Goal: Task Accomplishment & Management: Use online tool/utility

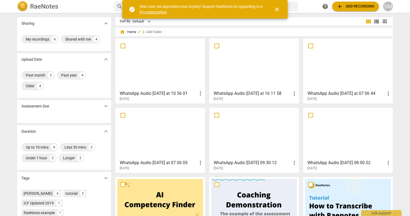
click at [355, 6] on span "add Add recording" at bounding box center [356, 6] width 38 height 6
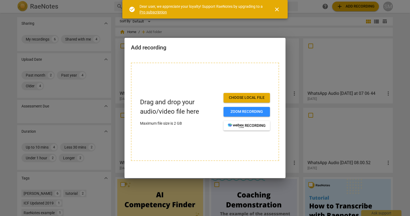
click at [242, 98] on span "Choose local file" at bounding box center [247, 97] width 38 height 5
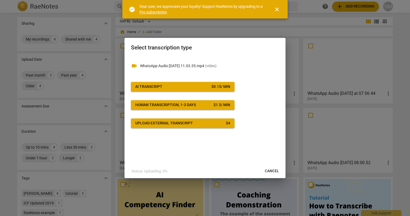
click at [151, 17] on div "check_circle Dear user, we appreciate your loyalty! Support RaeNotes by upgradi…" at bounding box center [204, 9] width 165 height 19
click at [162, 86] on div "AI Transcript" at bounding box center [148, 86] width 27 height 5
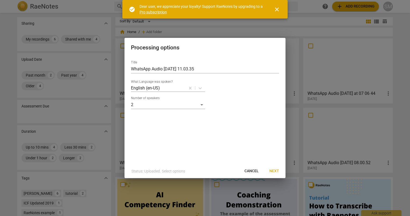
click at [276, 170] on span "Next" at bounding box center [275, 170] width 10 height 5
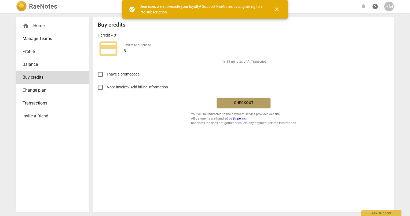
click at [244, 102] on span "Checkout" at bounding box center [243, 102] width 45 height 5
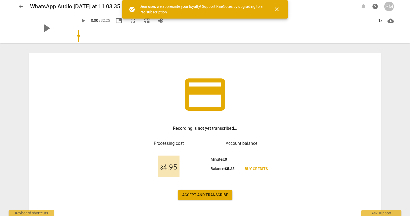
scroll to position [26, 0]
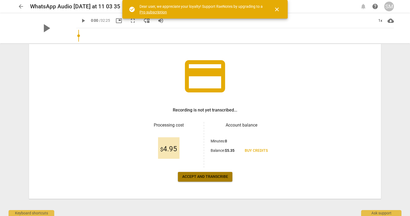
click at [198, 175] on span "Accept and transcribe" at bounding box center [205, 176] width 46 height 5
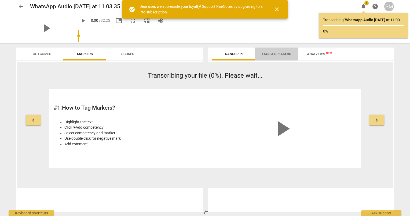
click at [273, 55] on span "Tags & Speakers" at bounding box center [277, 54] width 30 height 4
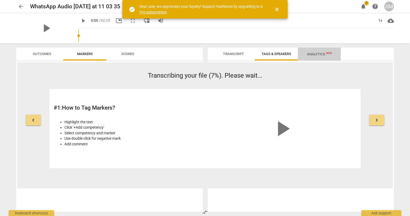
click at [318, 53] on span "Analytics New" at bounding box center [319, 54] width 25 height 4
click at [375, 118] on span "keyboard_arrow_right" at bounding box center [377, 120] width 6 height 6
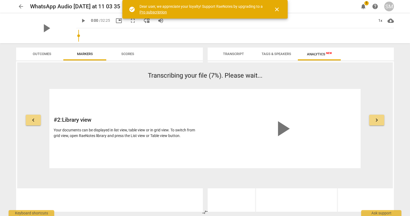
click at [375, 118] on span "keyboard_arrow_right" at bounding box center [377, 120] width 6 height 6
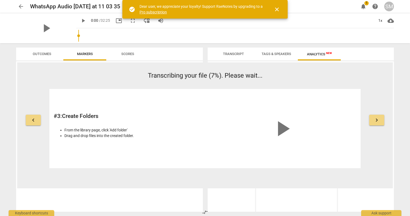
click at [375, 118] on span "keyboard_arrow_right" at bounding box center [377, 120] width 6 height 6
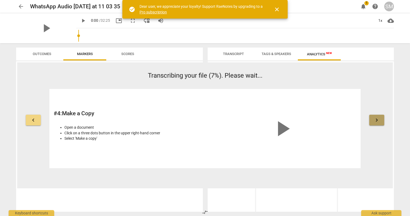
click at [375, 118] on span "keyboard_arrow_right" at bounding box center [377, 120] width 6 height 6
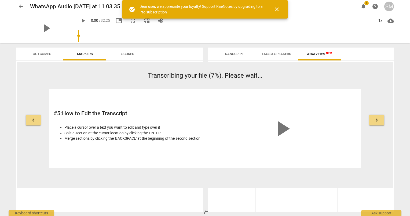
click at [375, 118] on span "keyboard_arrow_right" at bounding box center [377, 120] width 6 height 6
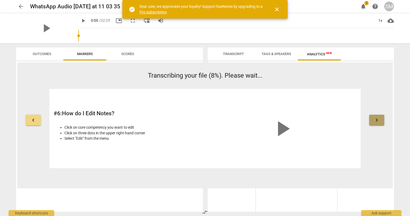
click at [375, 118] on span "keyboard_arrow_right" at bounding box center [377, 120] width 6 height 6
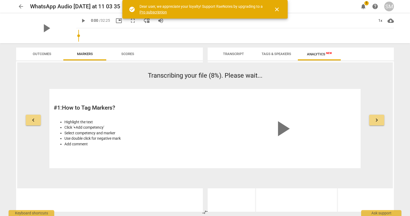
click at [375, 118] on span "keyboard_arrow_right" at bounding box center [377, 120] width 6 height 6
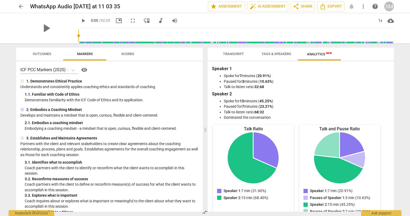
click at [232, 55] on span "Transcript" at bounding box center [233, 54] width 21 height 4
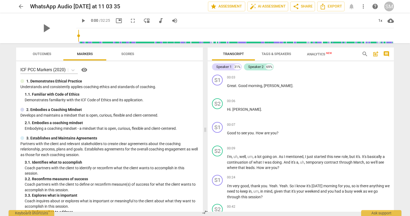
click at [280, 53] on span "Tags & Speakers" at bounding box center [277, 54] width 30 height 4
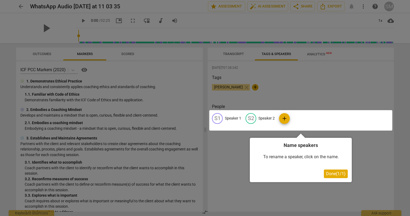
click at [231, 117] on div at bounding box center [301, 120] width 183 height 20
click at [330, 174] on span "Done ( 1 / 1 )" at bounding box center [336, 173] width 20 height 5
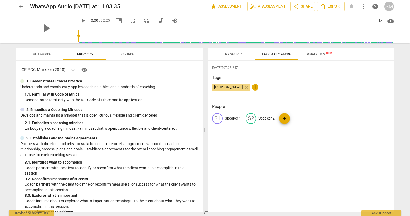
click at [217, 119] on div "S1" at bounding box center [217, 118] width 11 height 11
type input "Coach"
click at [283, 117] on span "edit" at bounding box center [286, 118] width 6 height 6
type input "Coachee"
click at [287, 141] on div "2025-08-17T07:28:24Z Tags Steve Metcalf close + People CO Coach edit Coachee de…" at bounding box center [301, 136] width 186 height 150
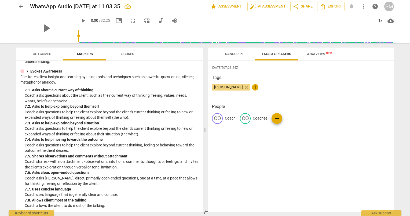
scroll to position [0, 0]
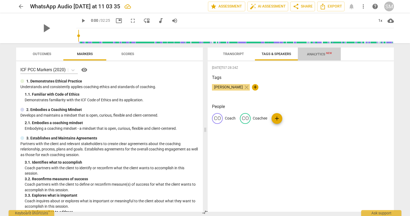
click at [315, 52] on span "Analytics New" at bounding box center [320, 54] width 38 height 8
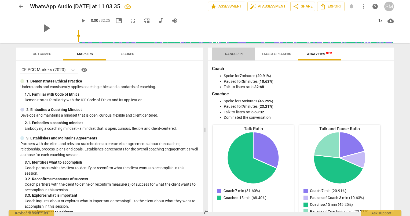
click at [238, 53] on span "Transcript" at bounding box center [233, 54] width 21 height 4
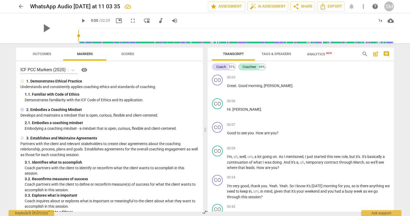
click at [317, 53] on span "Analytics New" at bounding box center [319, 54] width 25 height 4
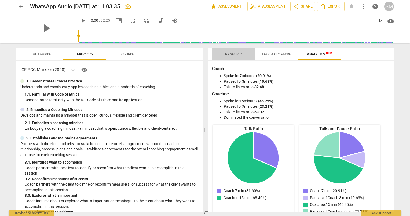
click at [232, 56] on span "Transcript" at bounding box center [234, 53] width 34 height 7
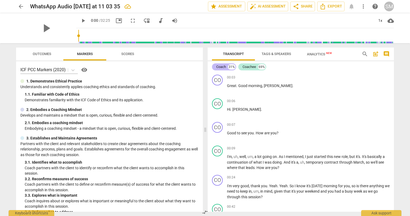
click at [220, 66] on div "Coach" at bounding box center [222, 66] width 10 height 5
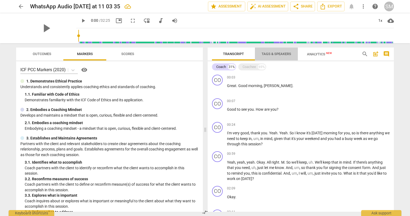
click at [276, 55] on span "Tags & Speakers" at bounding box center [277, 54] width 30 height 4
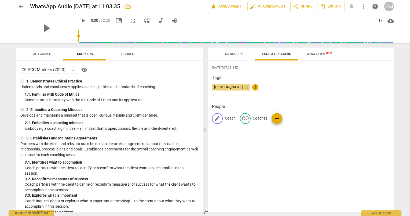
click at [217, 117] on span "edit" at bounding box center [217, 118] width 6 height 6
type input "[PERSON_NAME]"
click at [357, 187] on div "2025-08-17T07:28:24Z Tags Steve Metcalf close + People edit Nathalie delete CO …" at bounding box center [301, 136] width 186 height 150
click at [231, 52] on span "Transcript" at bounding box center [233, 54] width 21 height 4
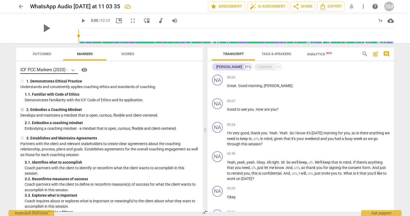
click at [74, 71] on icon at bounding box center [72, 69] width 5 height 5
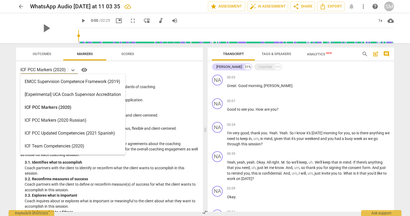
click at [51, 108] on div "ICF PCC Markers (2020)" at bounding box center [72, 107] width 105 height 13
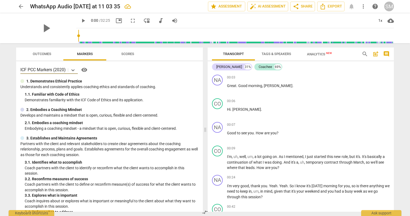
click at [127, 54] on span "Scores" at bounding box center [127, 54] width 13 height 4
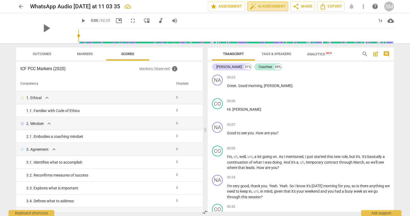
click at [276, 6] on span "auto_fix_high AI Assessment" at bounding box center [268, 6] width 36 height 6
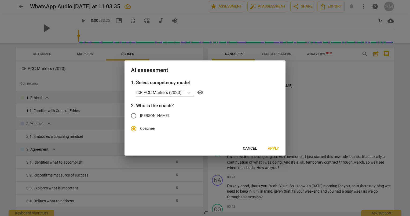
click at [134, 115] on input "[PERSON_NAME]" at bounding box center [133, 115] width 13 height 13
radio input "true"
radio input "false"
click at [273, 148] on span "Apply" at bounding box center [273, 148] width 11 height 5
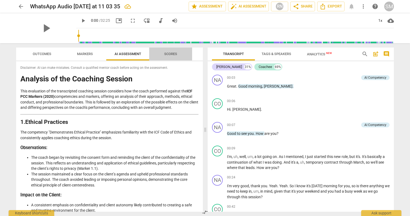
click at [173, 52] on span "Scores" at bounding box center [170, 54] width 13 height 4
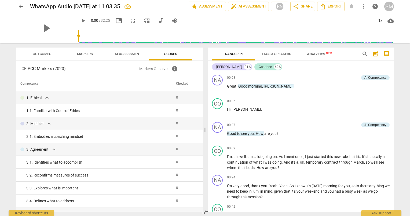
click at [123, 54] on span "AI Assessment" at bounding box center [128, 54] width 27 height 4
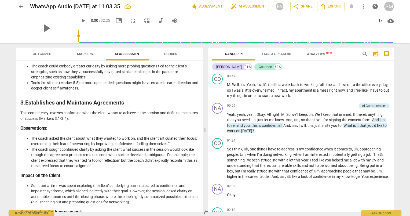
scroll to position [139, 0]
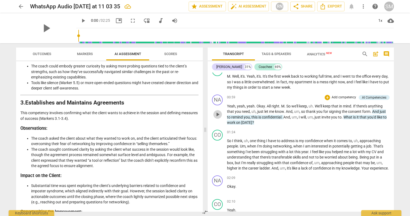
click at [216, 113] on span "play_arrow" at bounding box center [218, 114] width 6 height 6
click at [86, 21] on span "pause" at bounding box center [83, 20] width 6 height 6
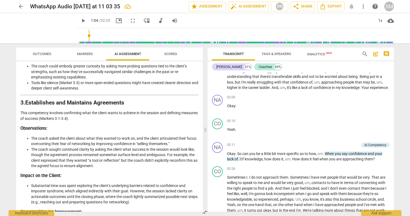
scroll to position [214, 0]
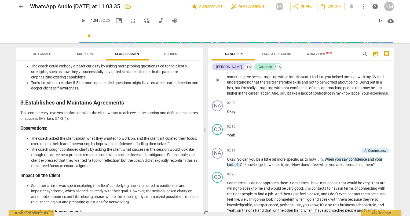
click at [392, 85] on div "CO play_arrow pause 01:24 + Add competency keyboard_arrow_right So I think , uh…" at bounding box center [301, 76] width 186 height 46
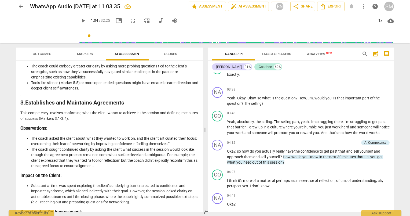
scroll to position [419, 0]
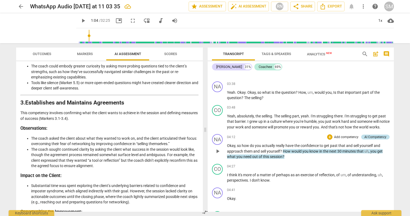
click at [370, 139] on div "AI Competency" at bounding box center [376, 137] width 22 height 5
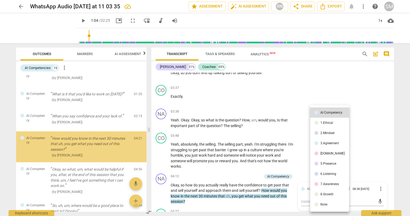
scroll to position [55, 0]
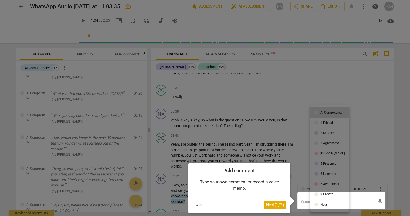
click at [371, 145] on div at bounding box center [205, 108] width 410 height 216
click at [198, 204] on button "Skip" at bounding box center [198, 205] width 11 height 8
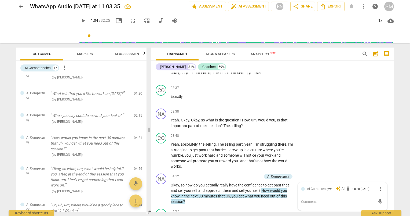
click at [400, 88] on div "arrow_back WhatsApp Audio 2025-08-11 at 11 03 35 edit star Assessment auto_fix_…" at bounding box center [205, 108] width 410 height 216
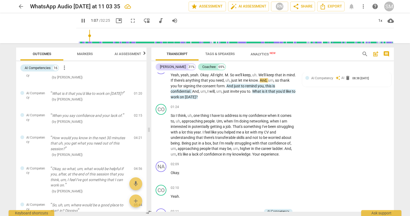
click at [402, 110] on div "arrow_back WhatsApp Audio 2025-08-11 at 11 03 35 edit star Assessment auto_fix_…" at bounding box center [205, 108] width 410 height 216
click at [86, 21] on span "pause" at bounding box center [83, 20] width 6 height 6
type input "70"
click at [333, 7] on span "Export" at bounding box center [331, 6] width 23 height 6
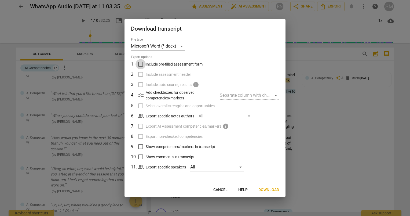
click at [142, 63] on input "Include pre-filled assessment form" at bounding box center [141, 64] width 10 height 10
checkbox input "true"
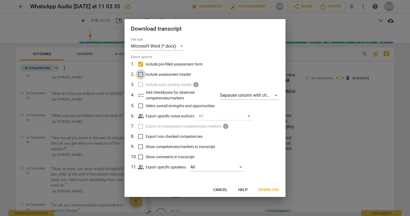
click at [141, 75] on input "Include assessment header" at bounding box center [141, 74] width 10 height 10
checkbox input "true"
click at [140, 86] on label "Include auto scoring results info" at bounding box center [204, 85] width 141 height 10
click at [141, 106] on input "Select overall strengths and opportunities" at bounding box center [141, 106] width 10 height 10
checkbox input "true"
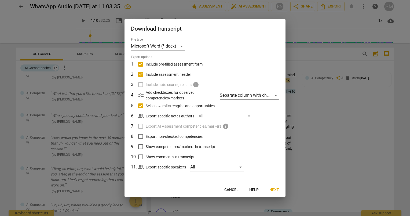
click at [143, 129] on label "Export AI Assessment competencies/markers info" at bounding box center [204, 126] width 141 height 10
click at [140, 135] on input "Export non-checked competencies" at bounding box center [141, 136] width 10 height 10
checkbox input "true"
click at [141, 146] on input "Show competencies/markers in transcript" at bounding box center [141, 147] width 10 height 10
checkbox input "true"
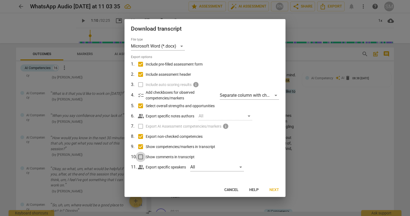
click at [141, 157] on input "Show comments in transcript" at bounding box center [141, 157] width 10 height 10
checkbox input "true"
click at [276, 188] on span "Next" at bounding box center [275, 189] width 10 height 5
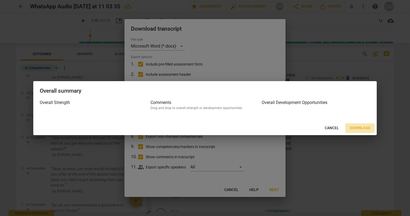
click at [359, 127] on span "Download" at bounding box center [360, 127] width 21 height 5
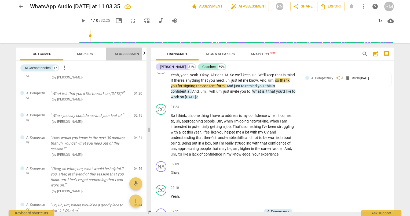
click at [127, 53] on span "AI Assessment" at bounding box center [128, 54] width 27 height 4
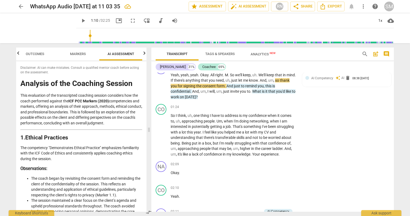
scroll to position [0, 0]
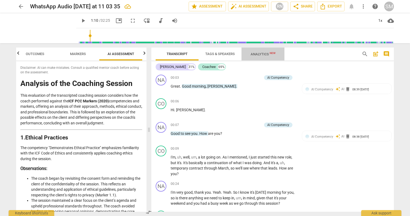
click at [261, 54] on span "Analytics New" at bounding box center [263, 54] width 25 height 4
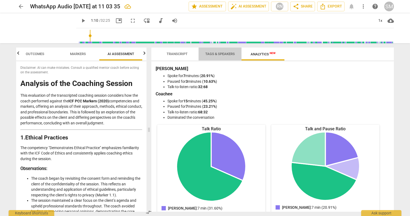
click at [217, 53] on span "Tags & Speakers" at bounding box center [220, 54] width 30 height 4
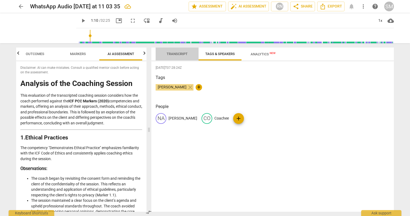
click at [181, 53] on span "Transcript" at bounding box center [177, 54] width 21 height 4
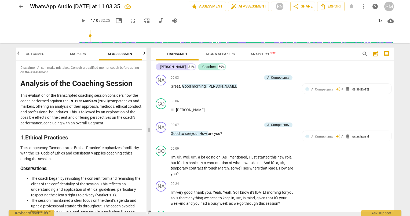
click at [387, 52] on span "comment" at bounding box center [387, 54] width 6 height 6
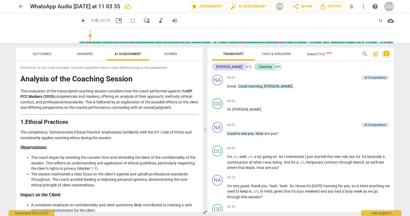
click at [388, 53] on span "comment" at bounding box center [387, 54] width 6 height 6
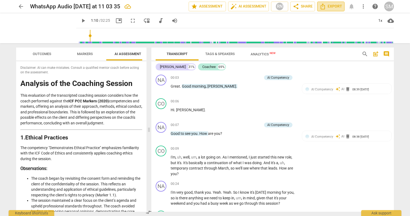
click at [327, 6] on span "Export" at bounding box center [331, 6] width 23 height 6
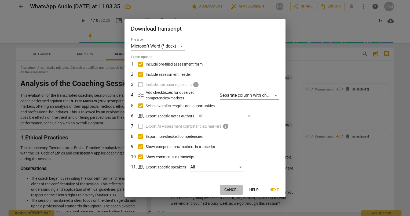
click at [232, 190] on span "Cancel" at bounding box center [232, 189] width 14 height 5
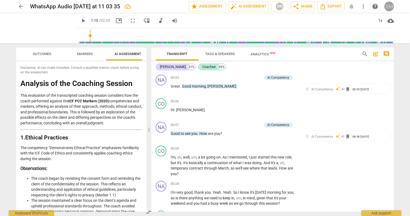
click at [389, 5] on div "SM" at bounding box center [390, 7] width 10 height 10
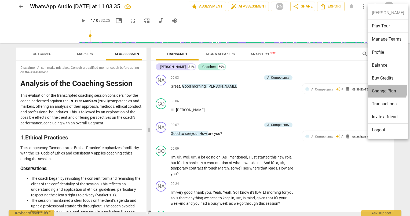
click at [381, 89] on li "Change Plan" at bounding box center [388, 91] width 41 height 13
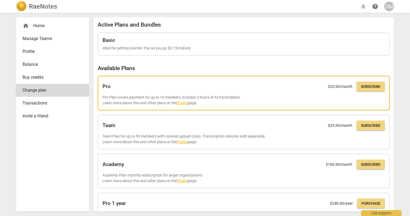
click at [365, 87] on span "Subscribe" at bounding box center [371, 86] width 20 height 5
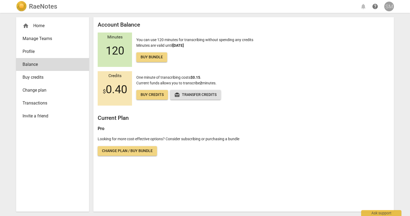
click at [388, 4] on div "SM" at bounding box center [390, 7] width 10 height 10
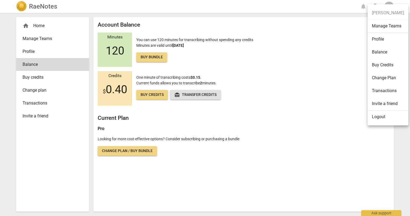
click at [380, 14] on ul "[PERSON_NAME] Manage Teams Profile Balance Buy Credits Change Plan Transactions…" at bounding box center [388, 64] width 41 height 121
click at [344, 45] on div at bounding box center [205, 108] width 410 height 216
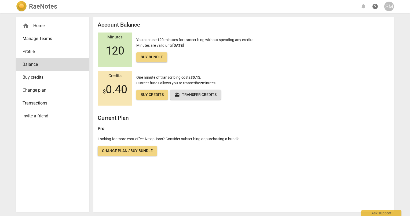
click at [29, 50] on span "Profile" at bounding box center [51, 51] width 56 height 6
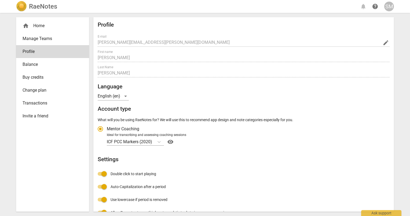
radio input "false"
click at [37, 39] on span "Manage Teams" at bounding box center [51, 38] width 56 height 6
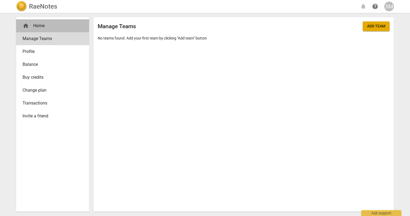
click at [39, 24] on div "home Home" at bounding box center [51, 26] width 56 height 6
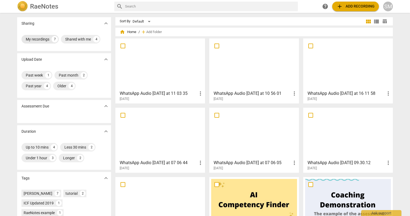
click at [36, 38] on div "My recordings" at bounding box center [38, 39] width 24 height 5
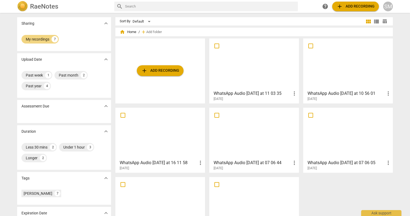
click at [263, 70] on div at bounding box center [254, 64] width 86 height 48
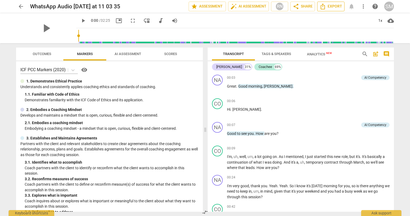
click at [332, 10] on button "Export" at bounding box center [330, 7] width 27 height 10
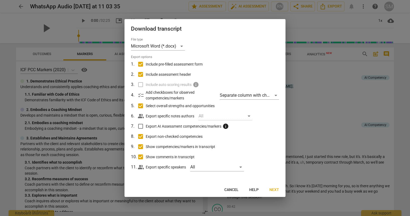
click at [142, 84] on label "Include auto scoring results info" at bounding box center [204, 85] width 141 height 10
click at [323, 98] on div at bounding box center [205, 108] width 410 height 216
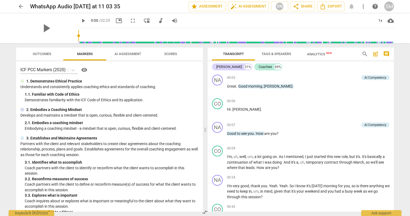
click at [390, 6] on div "SM" at bounding box center [390, 7] width 10 height 10
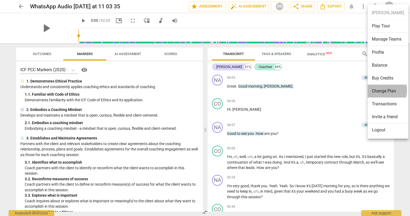
click at [381, 90] on li "Change Plan" at bounding box center [388, 91] width 41 height 13
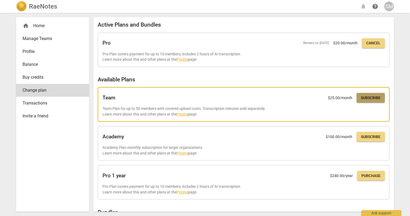
click at [376, 97] on span "Subscribe" at bounding box center [371, 97] width 20 height 5
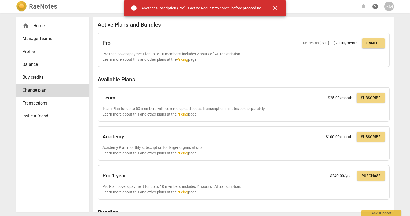
click at [275, 6] on span "close" at bounding box center [275, 8] width 6 height 6
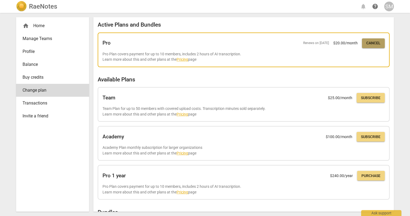
click at [377, 44] on span "Cancel" at bounding box center [374, 43] width 14 height 5
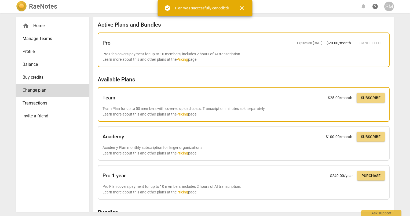
click at [366, 99] on span "Subscribe" at bounding box center [371, 97] width 20 height 5
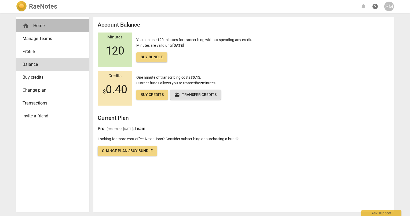
click at [45, 27] on div "home Home" at bounding box center [51, 26] width 56 height 6
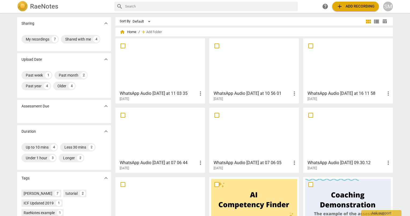
click at [154, 55] on div at bounding box center [160, 64] width 86 height 48
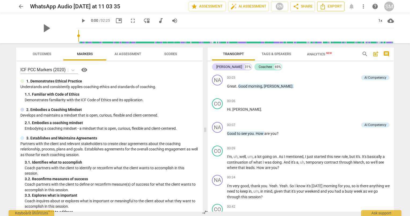
click at [333, 5] on span "Export" at bounding box center [331, 6] width 23 height 6
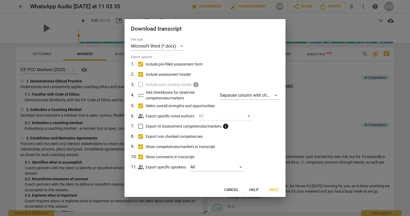
click at [180, 83] on span "Include auto scoring results" at bounding box center [169, 85] width 46 height 6
click at [140, 85] on label "Include auto scoring results info" at bounding box center [204, 85] width 141 height 10
click at [230, 188] on span "Cancel" at bounding box center [232, 189] width 14 height 5
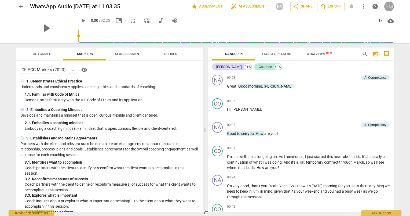
click at [389, 9] on div "SM" at bounding box center [390, 7] width 10 height 10
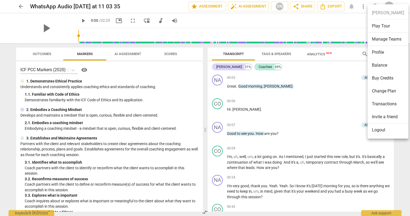
click at [388, 7] on ul "Steve Metcalf Play Tour Manage Teams Profile Balance Buy Credits Change Plan Tr…" at bounding box center [388, 71] width 41 height 134
click at [332, 5] on div at bounding box center [205, 108] width 410 height 216
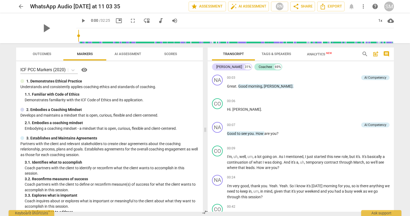
click at [332, 5] on span "Export" at bounding box center [331, 6] width 23 height 6
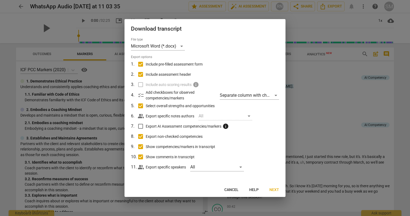
click at [142, 85] on label "Include auto scoring results info" at bounding box center [204, 85] width 141 height 10
click at [195, 84] on span "info" at bounding box center [196, 84] width 6 height 6
click at [196, 84] on span "info" at bounding box center [196, 84] width 6 height 6
click at [226, 125] on span "info" at bounding box center [226, 126] width 6 height 6
click at [146, 125] on input "Export AI Assessment competencies/markers info" at bounding box center [141, 126] width 10 height 10
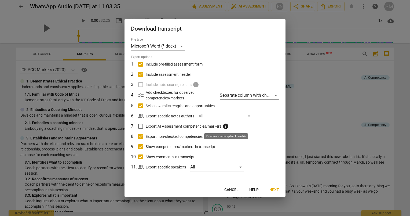
checkbox input "true"
click at [273, 189] on span "Next" at bounding box center [275, 189] width 10 height 5
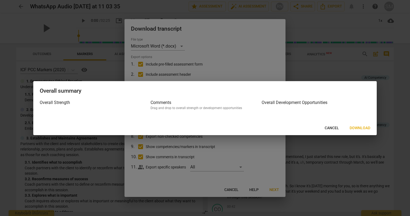
click at [360, 127] on span "Download" at bounding box center [360, 127] width 21 height 5
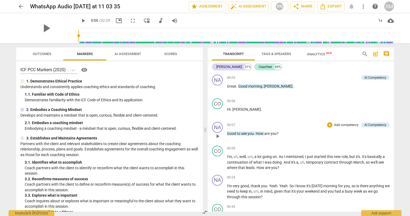
click at [305, 139] on div "00:07 + Add competency AI Competency keyboard_arrow_right Good to see you . How…" at bounding box center [308, 131] width 163 height 19
click at [326, 75] on div "+ Add competency AI Competency keyboard_arrow_right" at bounding box center [358, 78] width 64 height 6
click at [328, 77] on div "+" at bounding box center [329, 77] width 5 height 5
drag, startPoint x: 227, startPoint y: 85, endPoint x: 236, endPoint y: 83, distance: 8.7
click at [236, 84] on p "Great . Good morning , Annabelle ." at bounding box center [308, 87] width 163 height 6
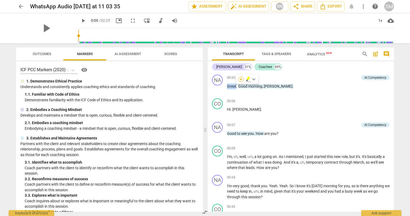
click at [240, 77] on div "+" at bounding box center [241, 79] width 5 height 5
click at [389, 8] on div "SM" at bounding box center [390, 7] width 10 height 10
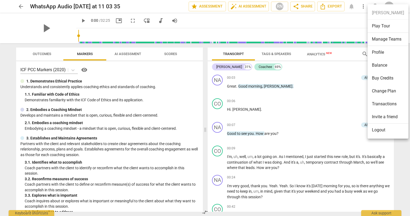
click at [380, 131] on li "Logout" at bounding box center [388, 130] width 41 height 13
